Goal: Information Seeking & Learning: Learn about a topic

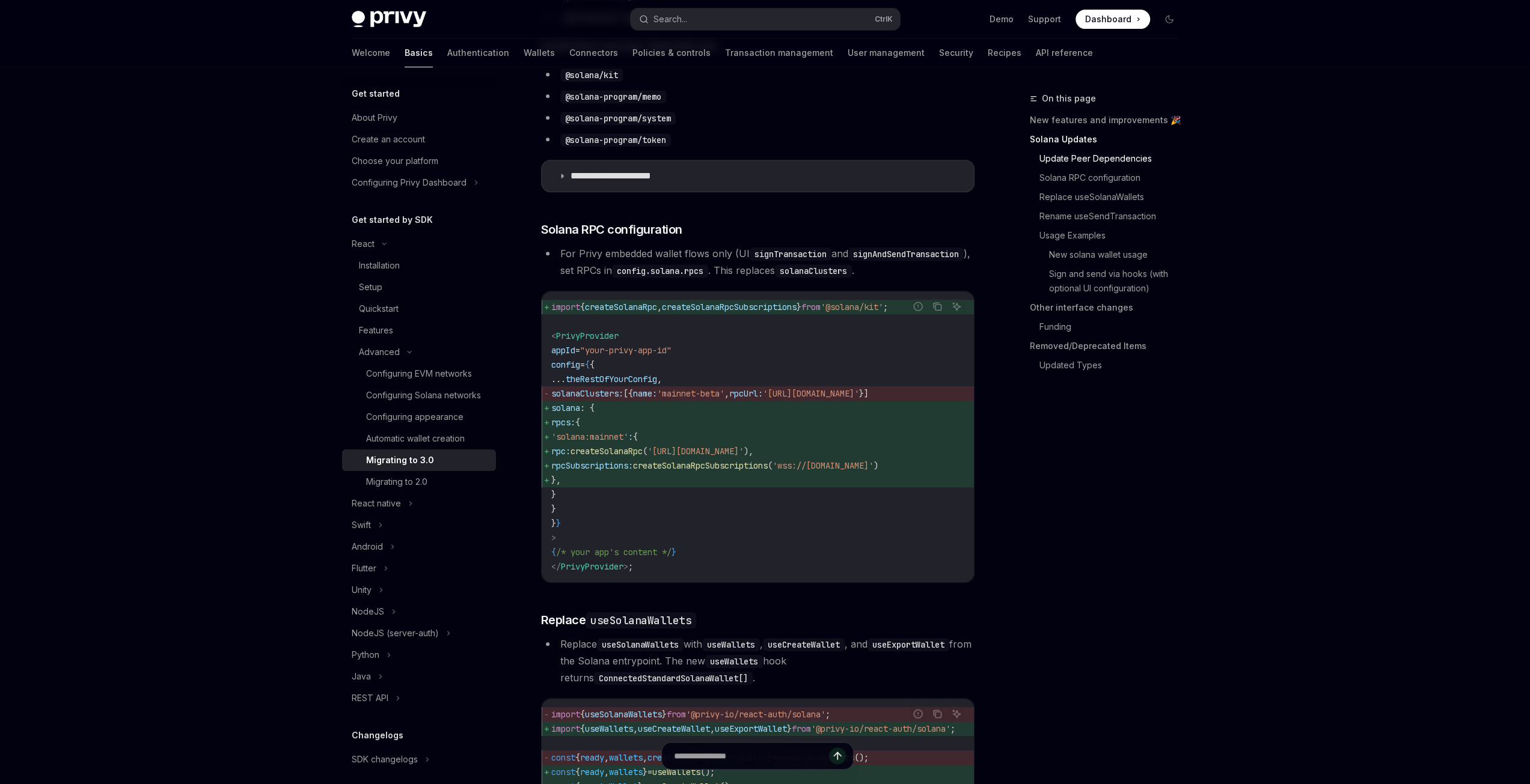
click at [385, 94] on h5 "Get started" at bounding box center [376, 94] width 48 height 15
click at [708, 21] on button "Search... Ctrl K" at bounding box center [765, 19] width 270 height 21
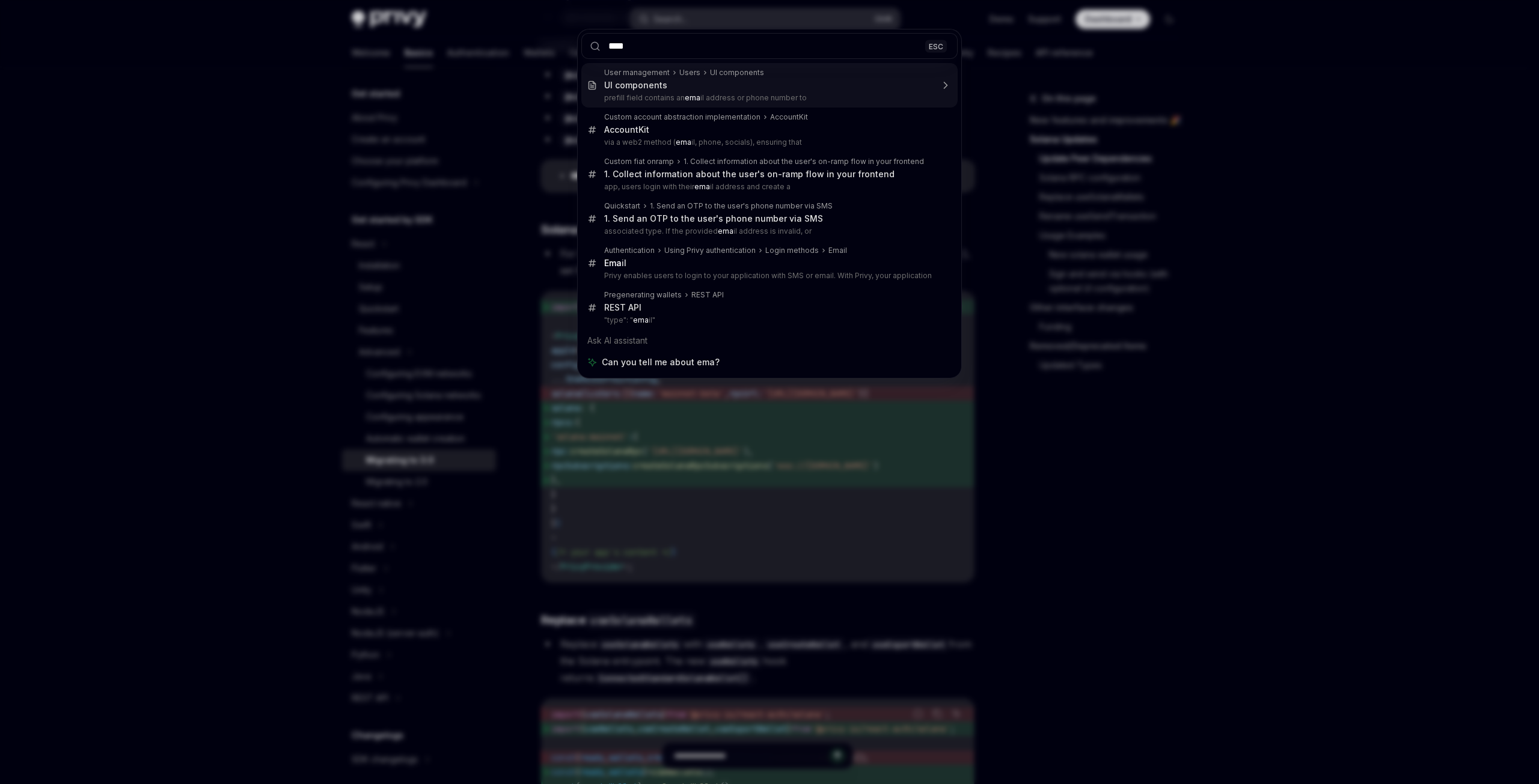
type input "*****"
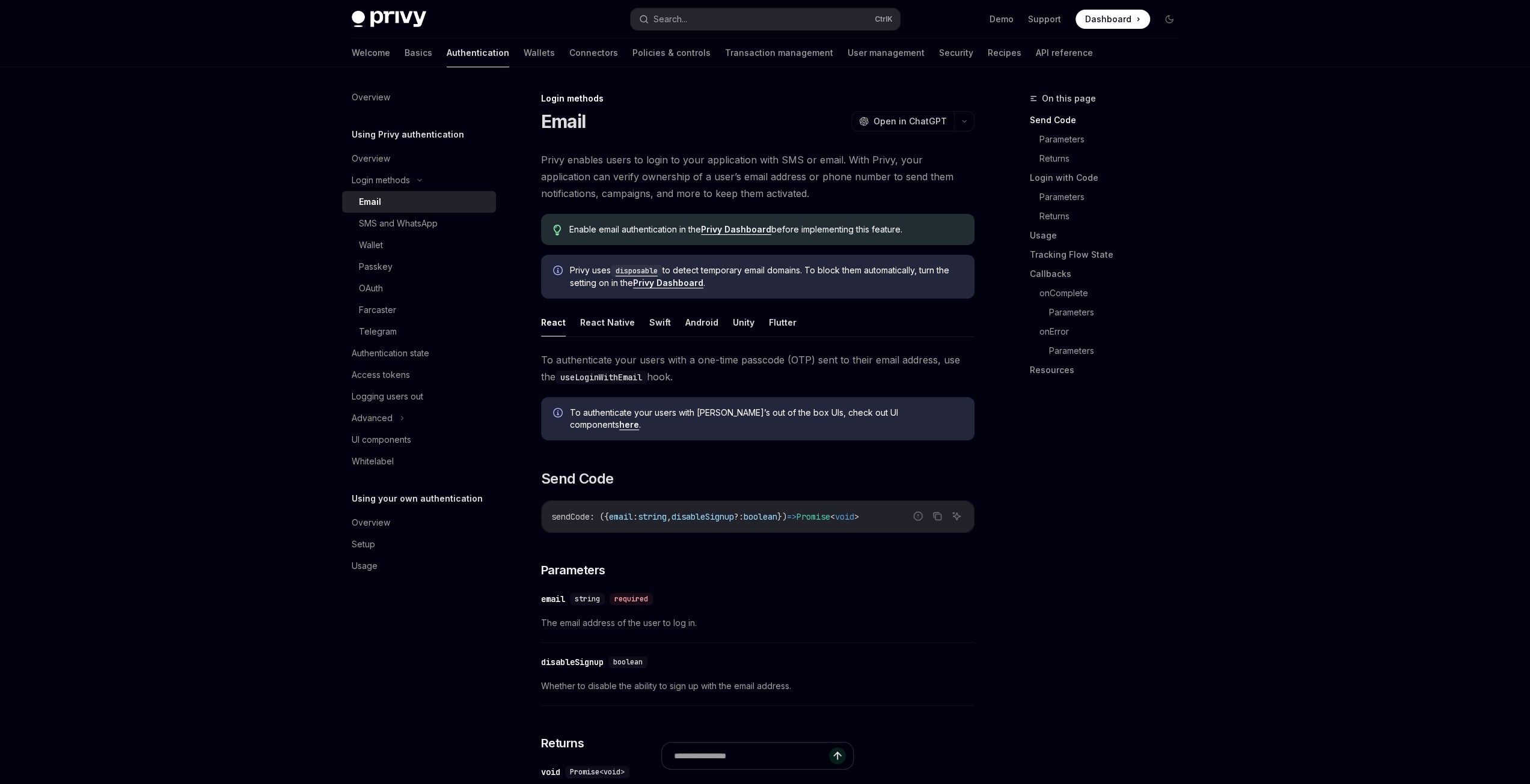
click at [587, 101] on div "Login methods" at bounding box center [757, 99] width 433 height 12
drag, startPoint x: 605, startPoint y: 100, endPoint x: 530, endPoint y: 103, distance: 75.1
drag, startPoint x: 397, startPoint y: 228, endPoint x: 401, endPoint y: 233, distance: 6.4
click at [397, 228] on div "SMS and WhatsApp" at bounding box center [398, 224] width 79 height 15
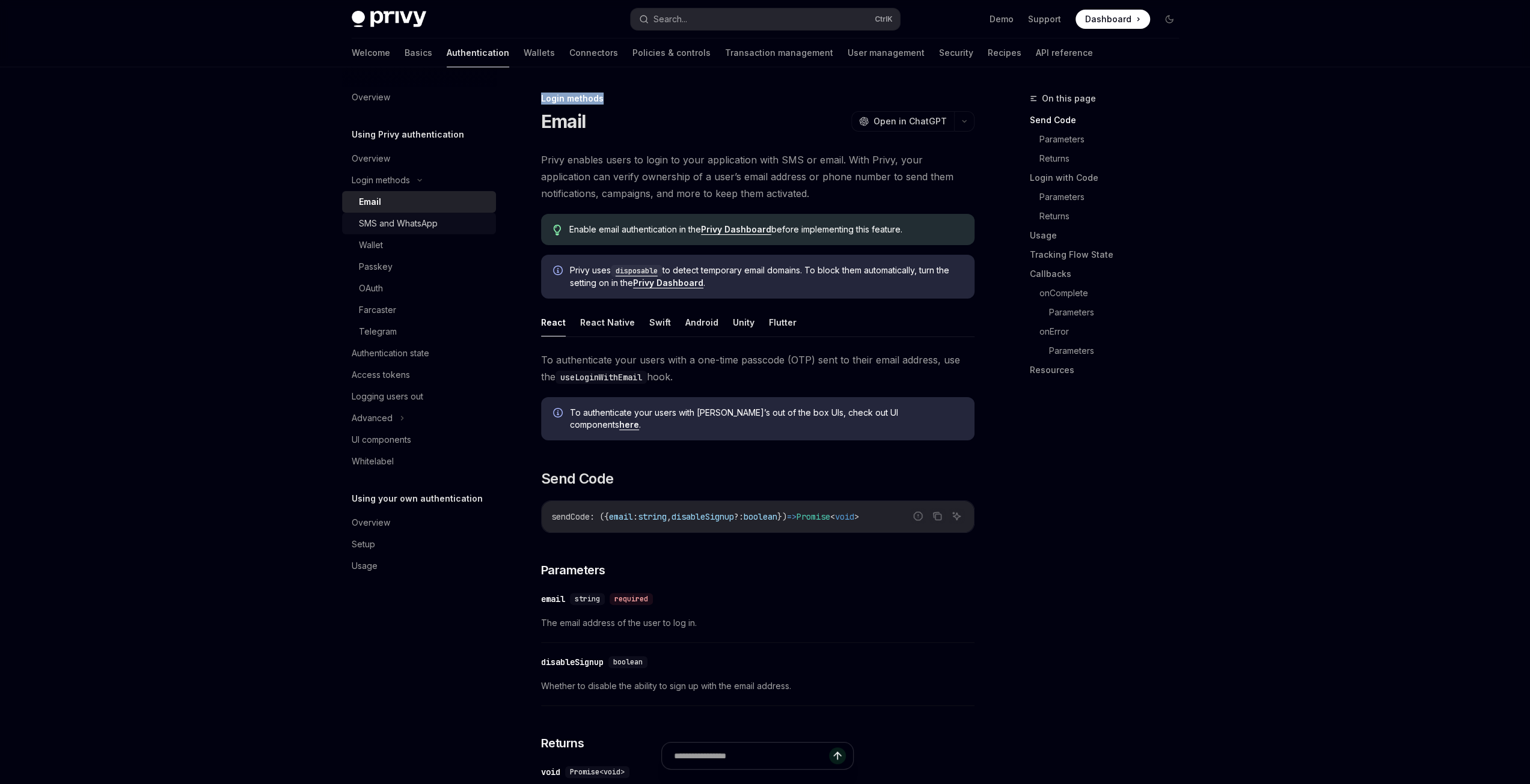
type textarea "*"
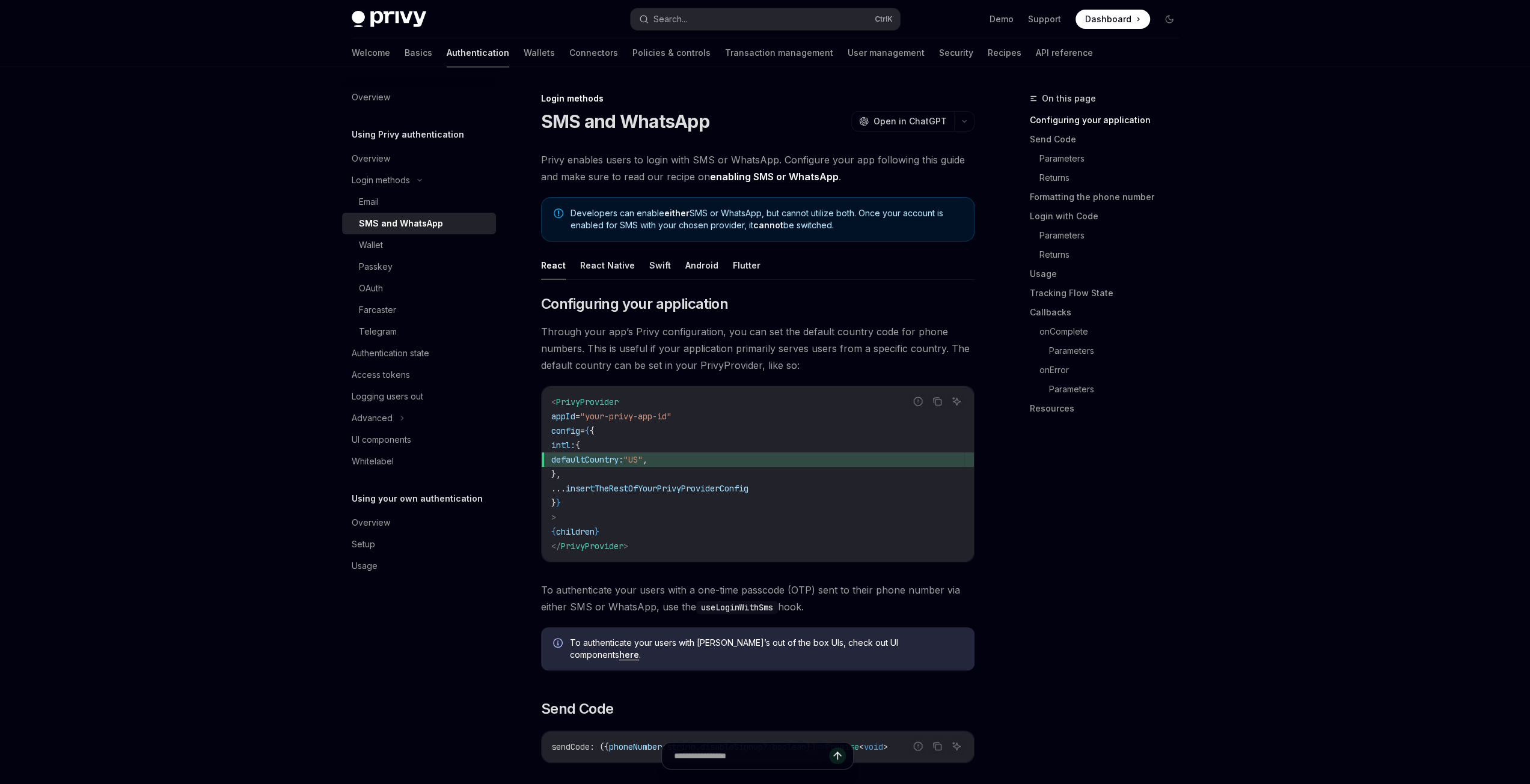
drag, startPoint x: 1255, startPoint y: 608, endPoint x: 1174, endPoint y: 647, distance: 89.9
